Goal: Transaction & Acquisition: Subscribe to service/newsletter

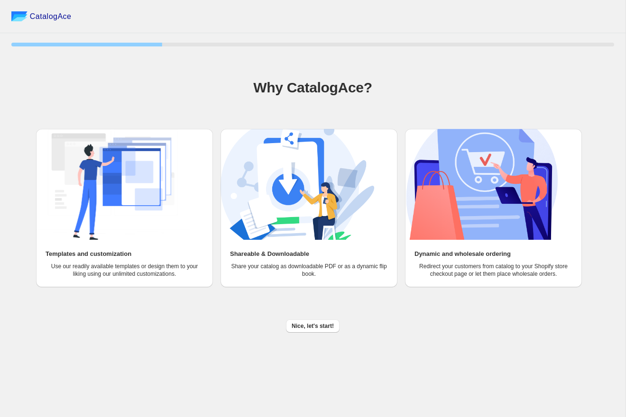
click at [307, 317] on div "Nice, let's start!" at bounding box center [309, 322] width 610 height 21
click at [307, 323] on span "Nice, let's start!" at bounding box center [312, 326] width 42 height 8
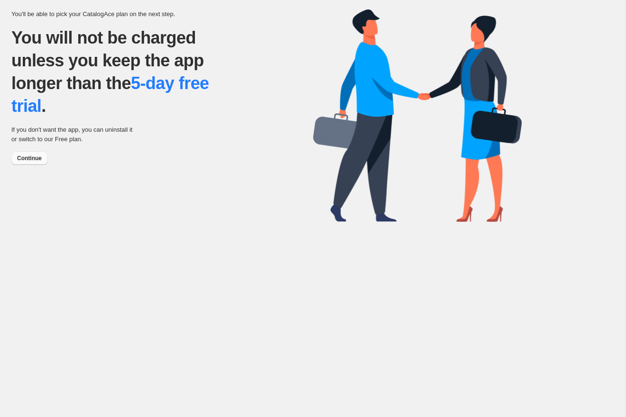
click at [29, 157] on span "Continue" at bounding box center [29, 158] width 25 height 8
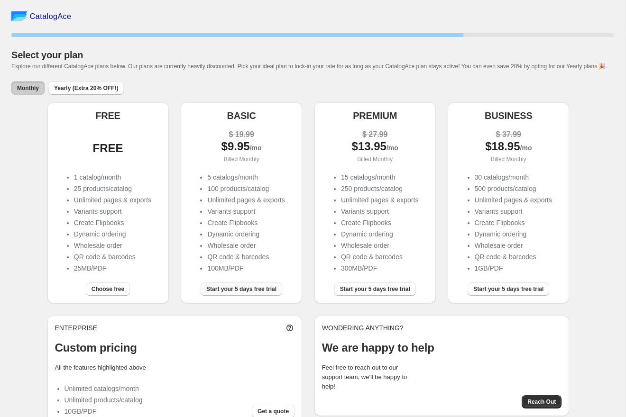
click at [213, 293] on button "Start your 5 days free trial" at bounding box center [241, 288] width 82 height 13
